Goal: Task Accomplishment & Management: Use online tool/utility

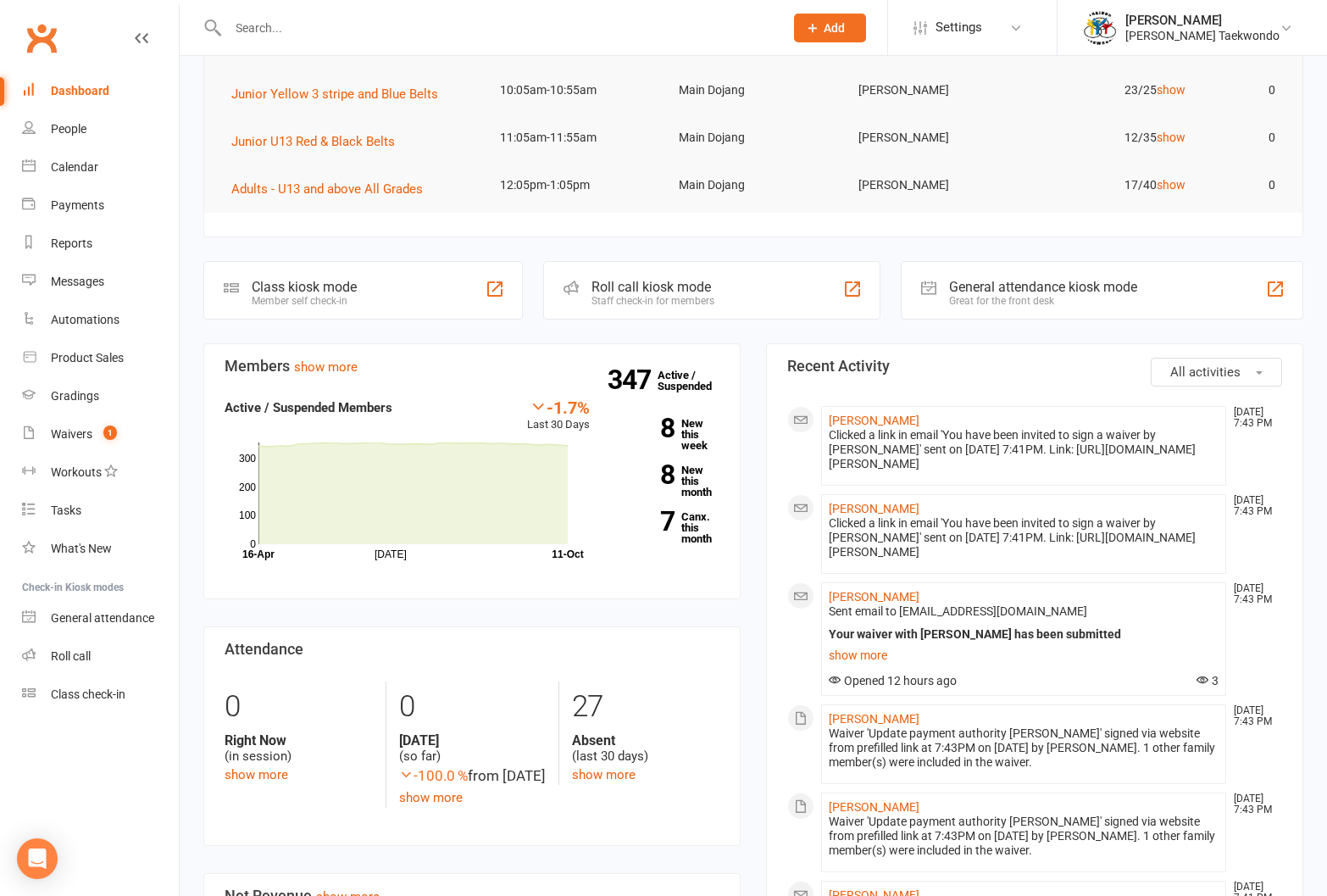
scroll to position [231, 0]
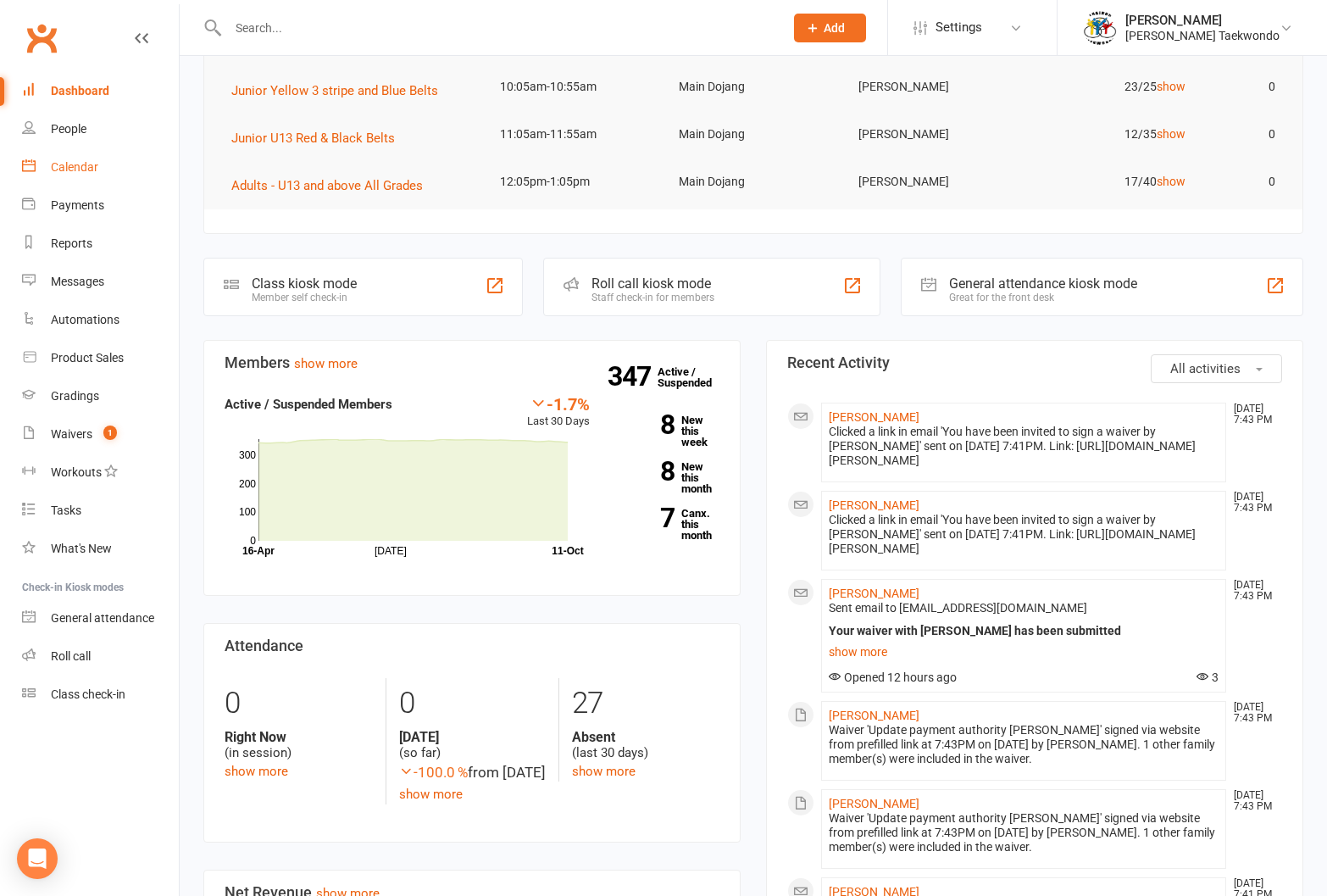
click at [64, 159] on link "Calendar" at bounding box center [100, 167] width 157 height 38
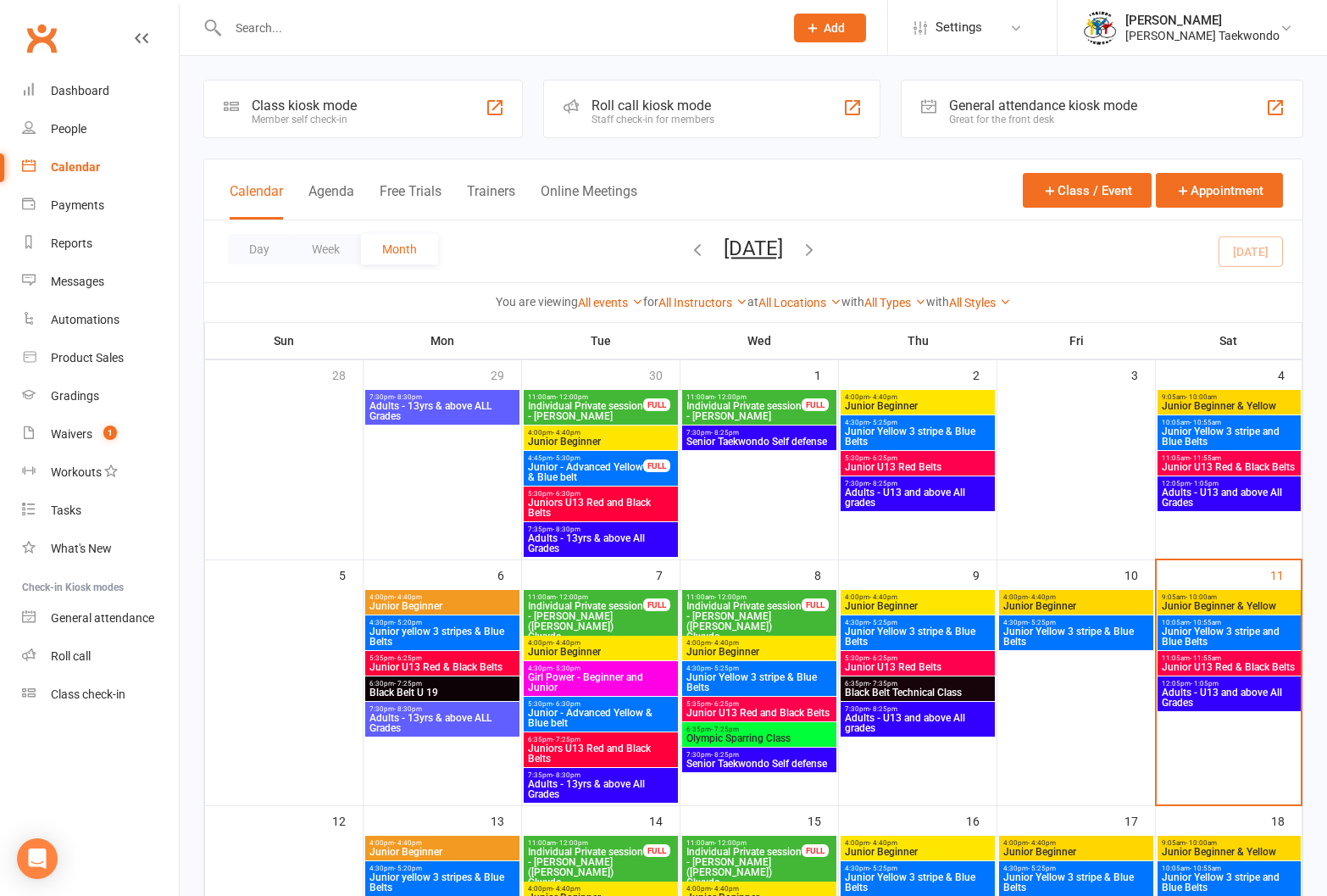
click at [1208, 595] on span "- 10:00am" at bounding box center [1201, 596] width 32 height 7
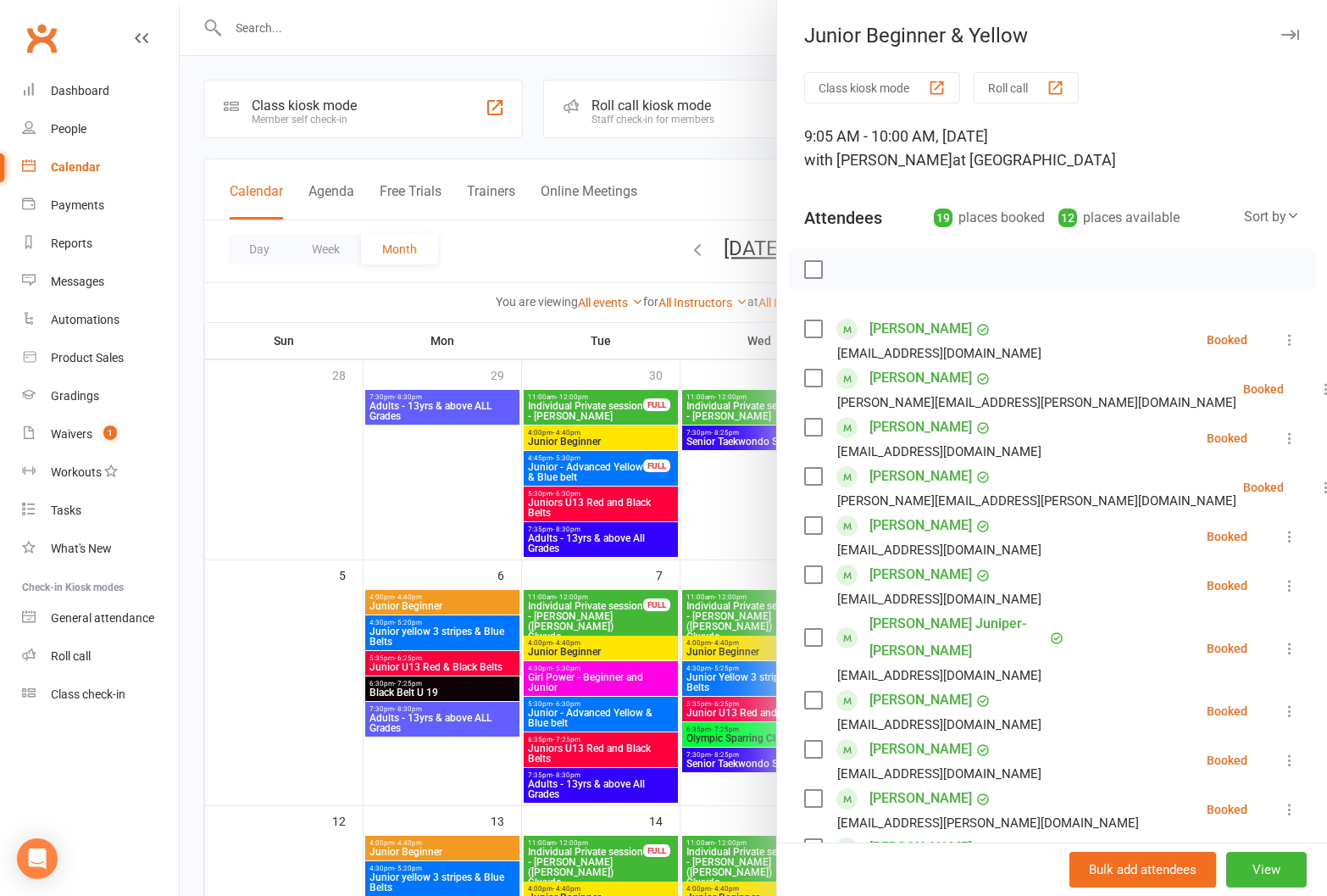
click at [1002, 81] on button "Roll call" at bounding box center [1026, 88] width 105 height 32
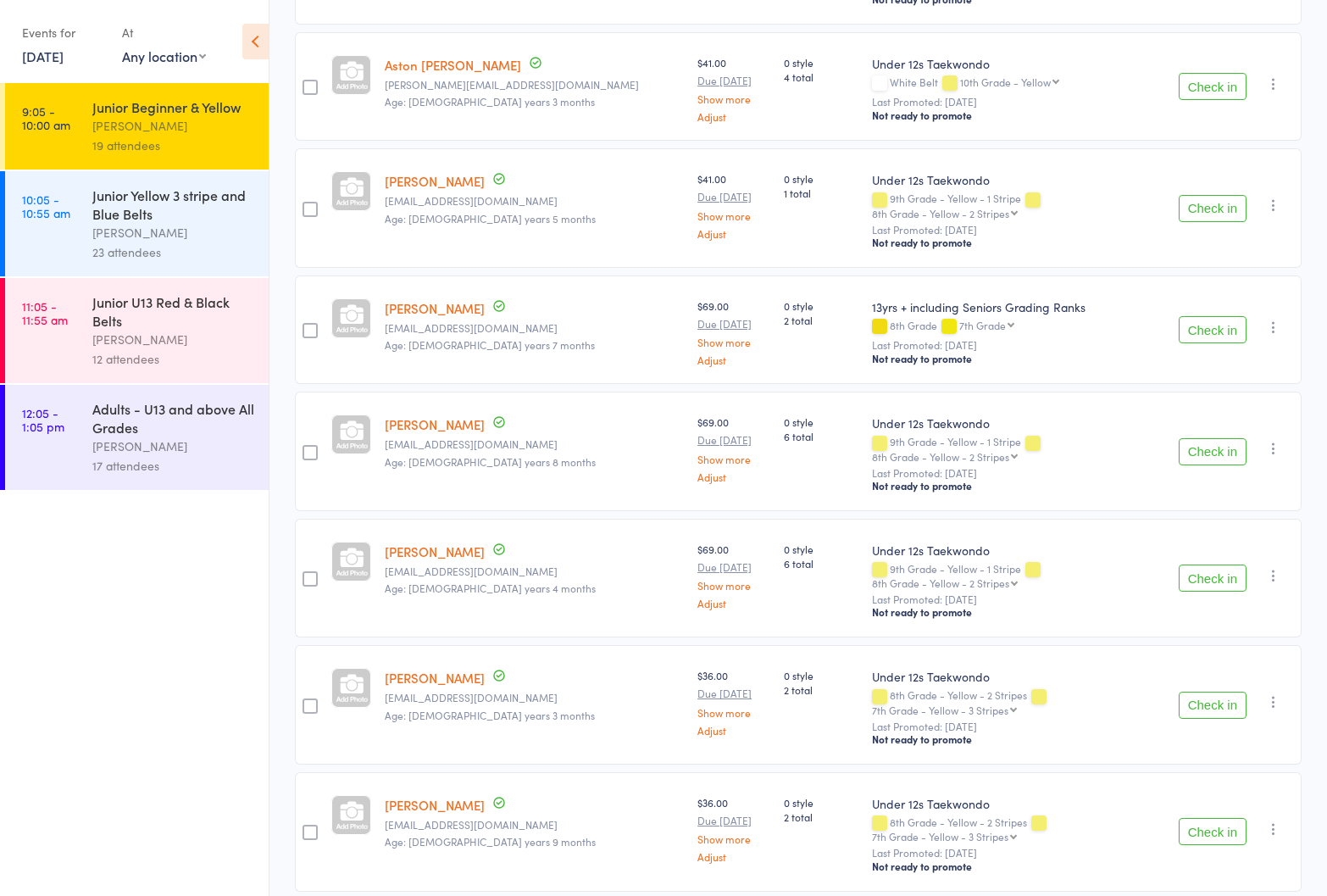
scroll to position [1662, 0]
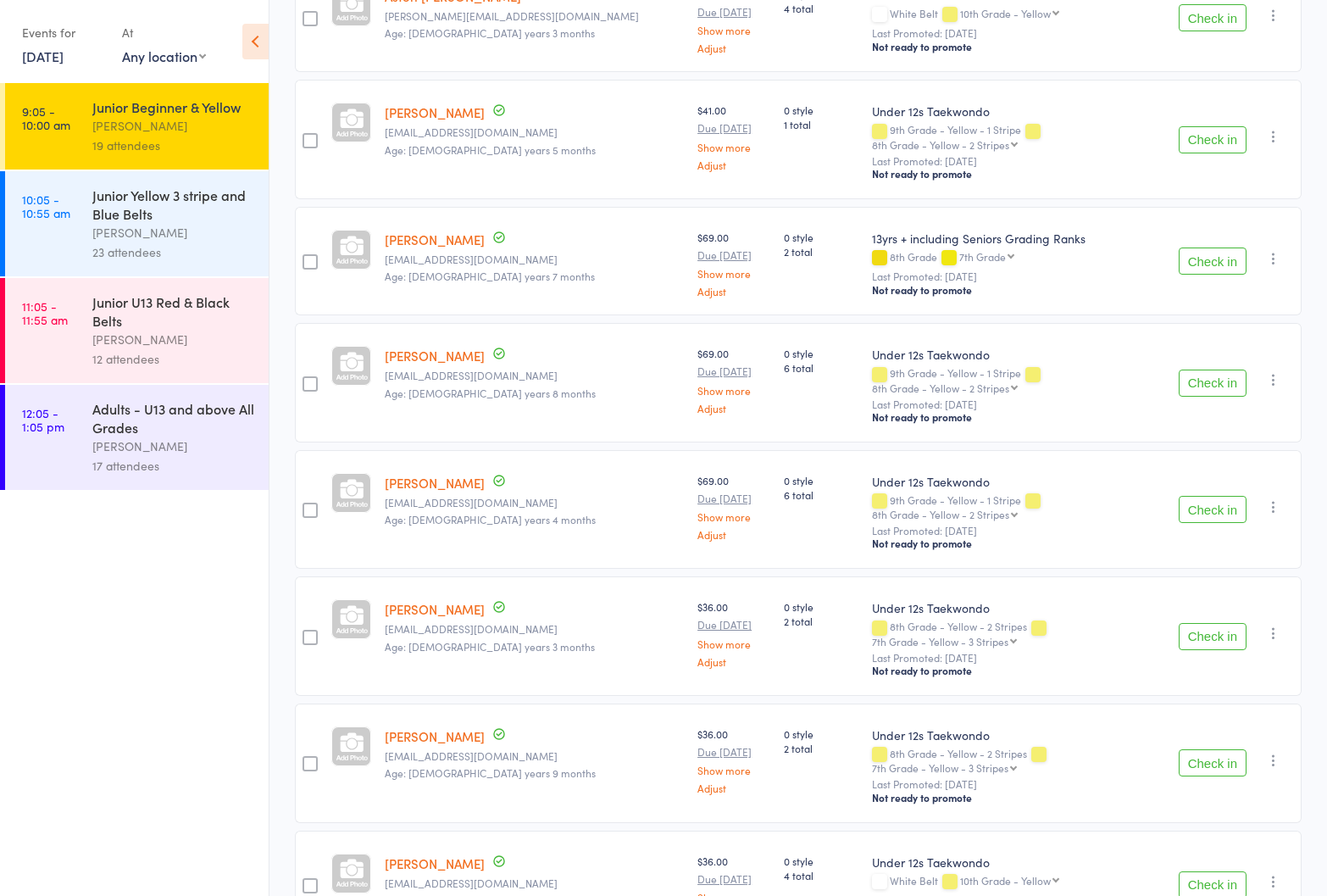
click at [144, 221] on div "Junior Yellow 3 stripe and Blue Belts" at bounding box center [173, 204] width 162 height 37
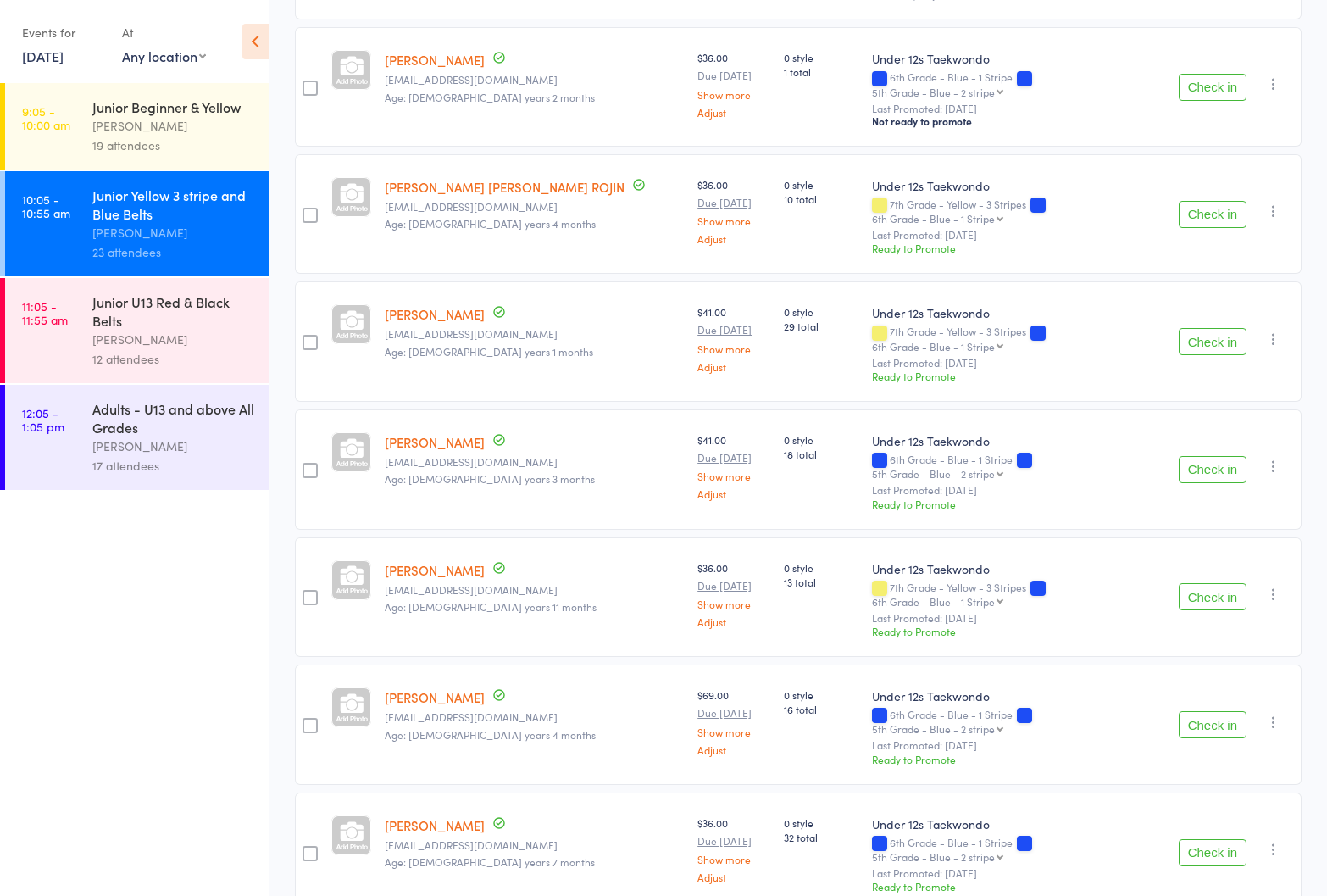
scroll to position [2122, 0]
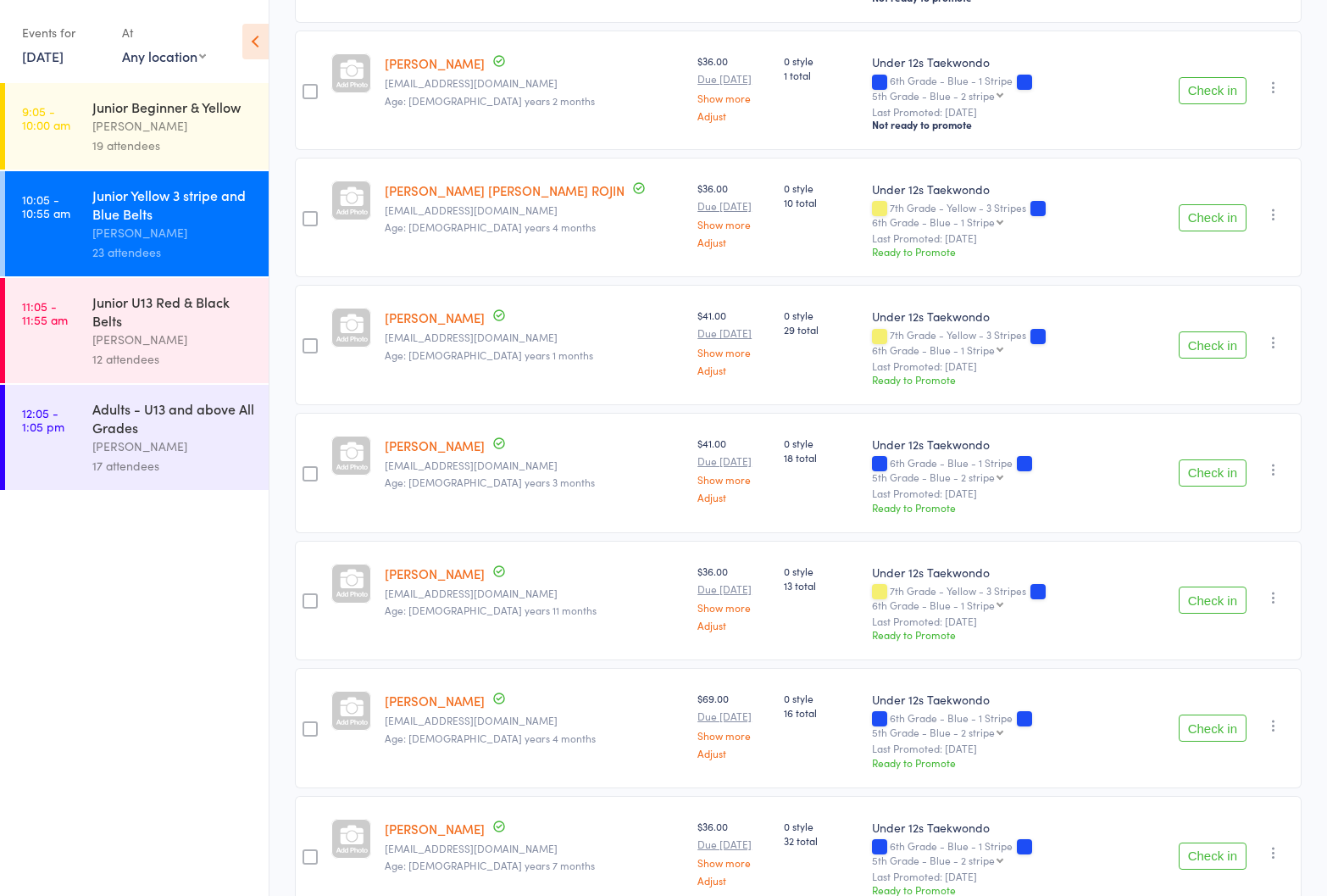
click at [127, 326] on div "Junior U13 Red & Black Belts" at bounding box center [173, 310] width 162 height 37
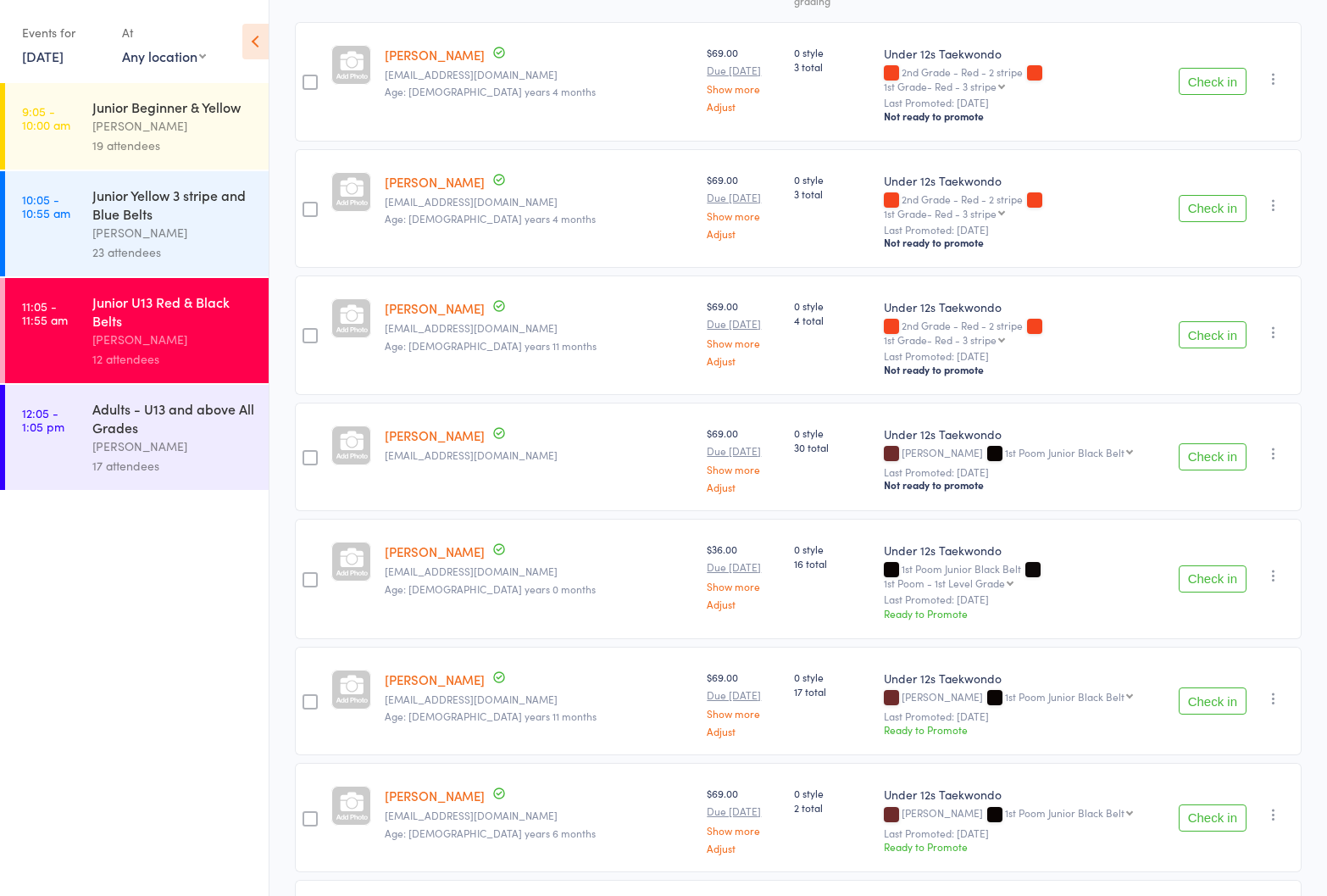
scroll to position [405, 0]
